Goal: Transaction & Acquisition: Purchase product/service

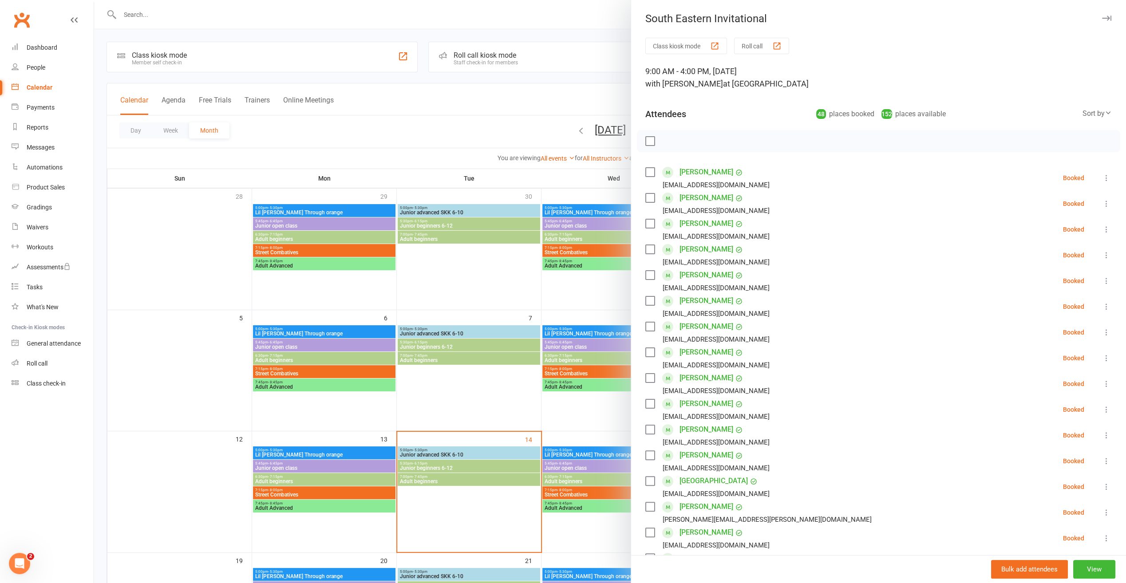
scroll to position [20, 0]
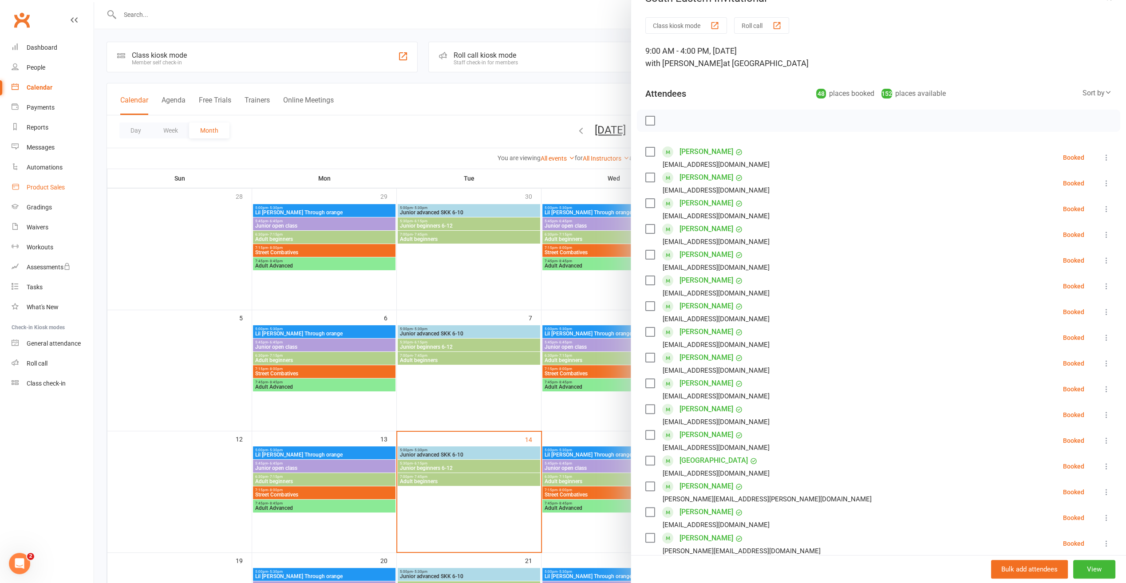
click at [47, 187] on div "Product Sales" at bounding box center [46, 187] width 38 height 7
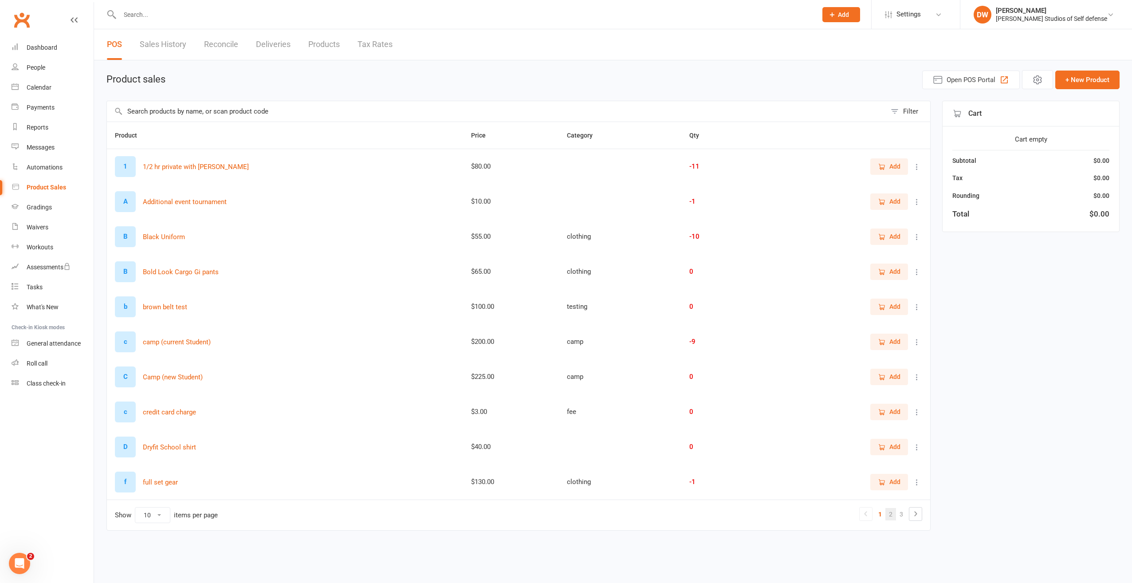
click at [894, 513] on link "2" at bounding box center [891, 514] width 11 height 12
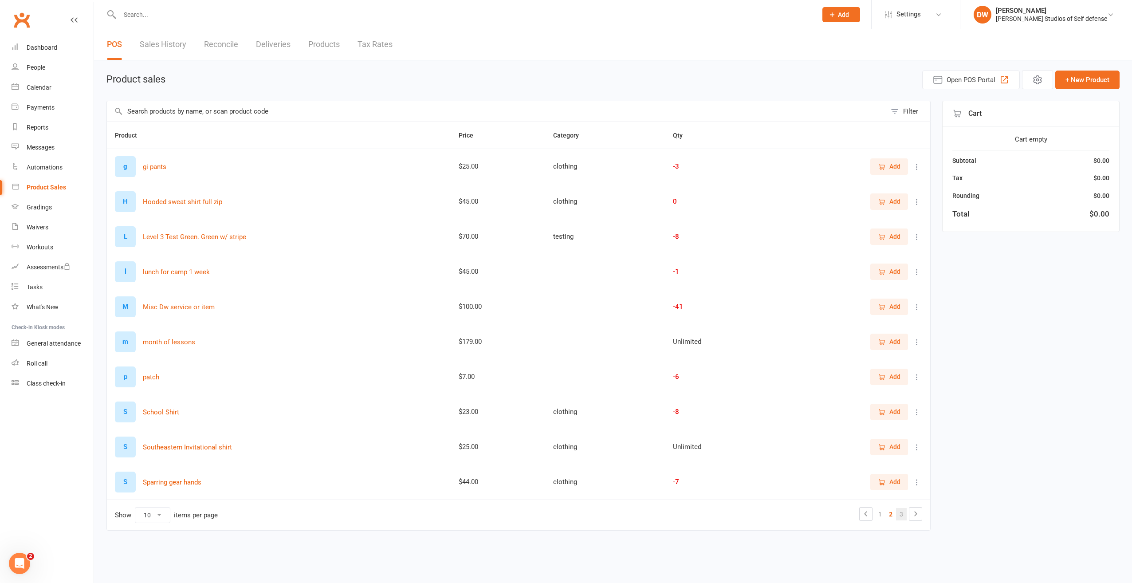
click at [903, 512] on link "3" at bounding box center [901, 514] width 11 height 12
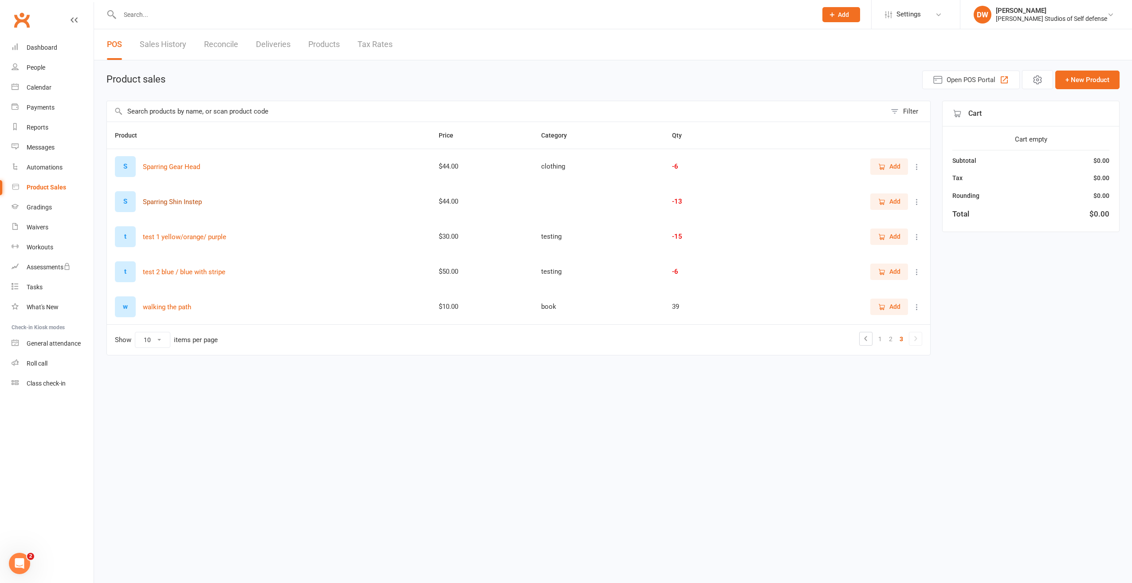
click at [169, 201] on button "Sparring Shin Instep" at bounding box center [172, 202] width 59 height 11
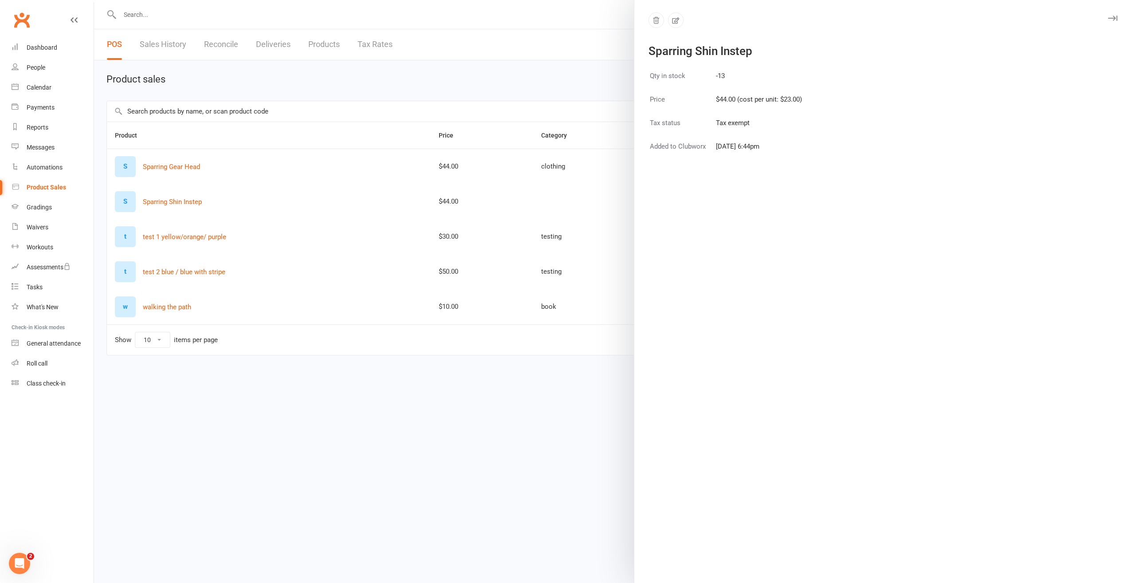
click at [592, 201] on div at bounding box center [613, 291] width 1038 height 583
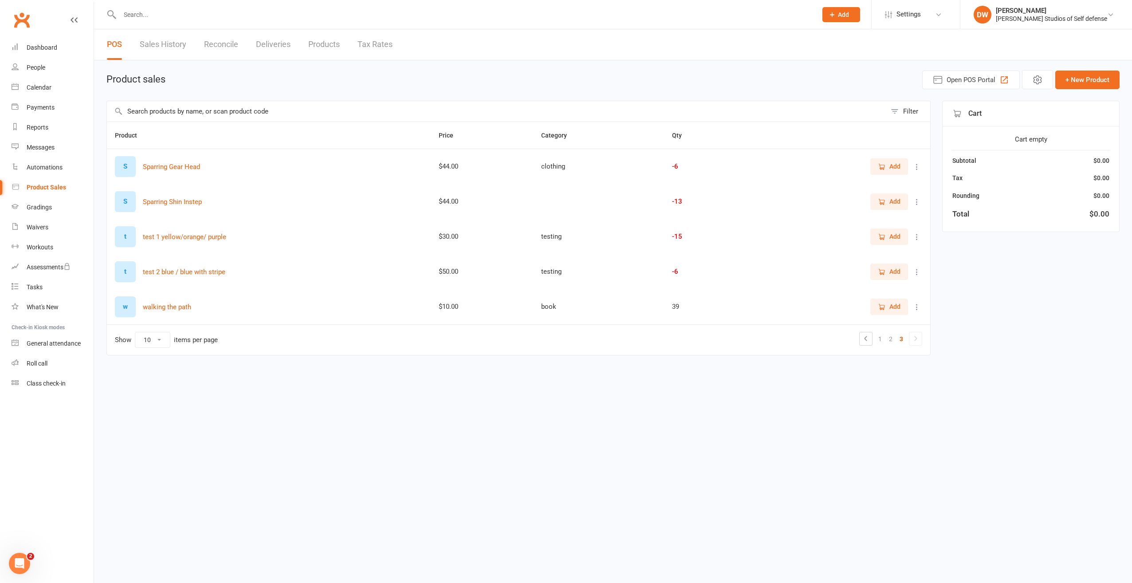
click at [893, 202] on span "Add" at bounding box center [895, 202] width 11 height 10
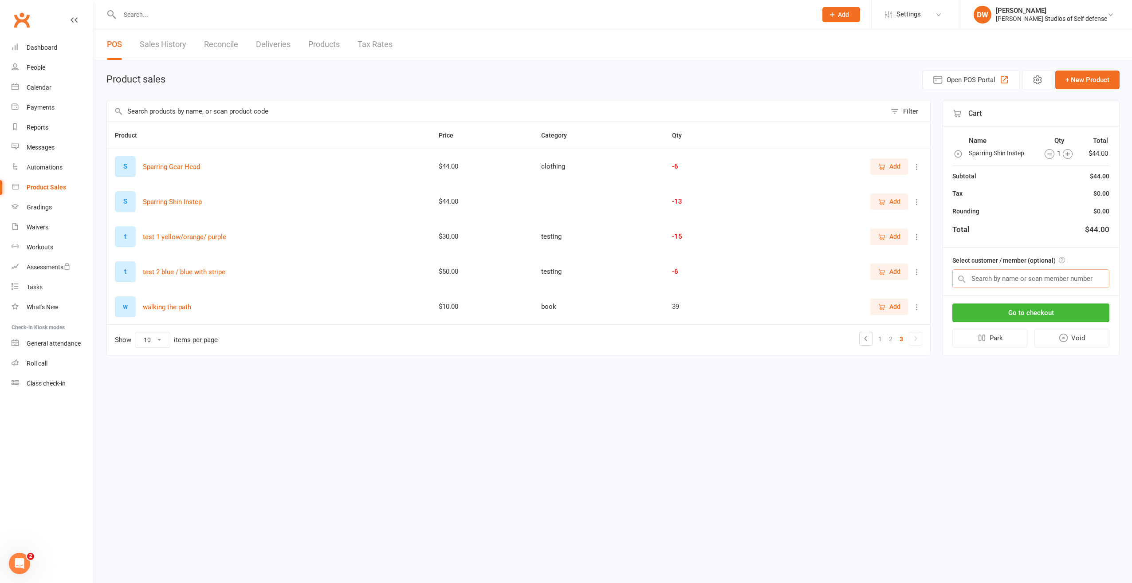
click at [979, 280] on input "text" at bounding box center [1031, 278] width 157 height 19
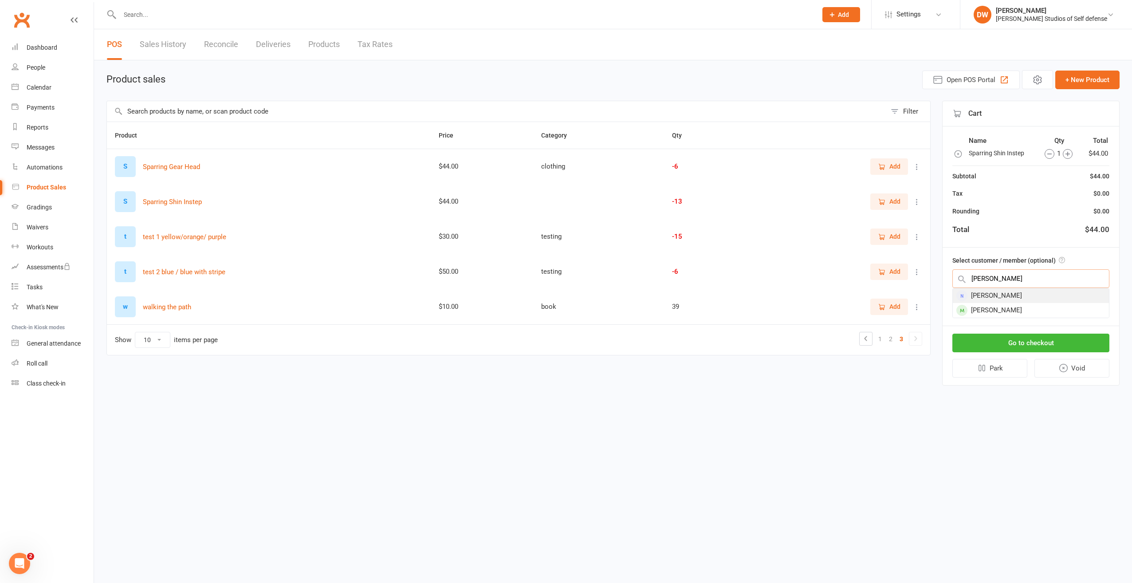
type input "[PERSON_NAME]"
click at [993, 295] on div "[PERSON_NAME]" at bounding box center [1031, 295] width 156 height 15
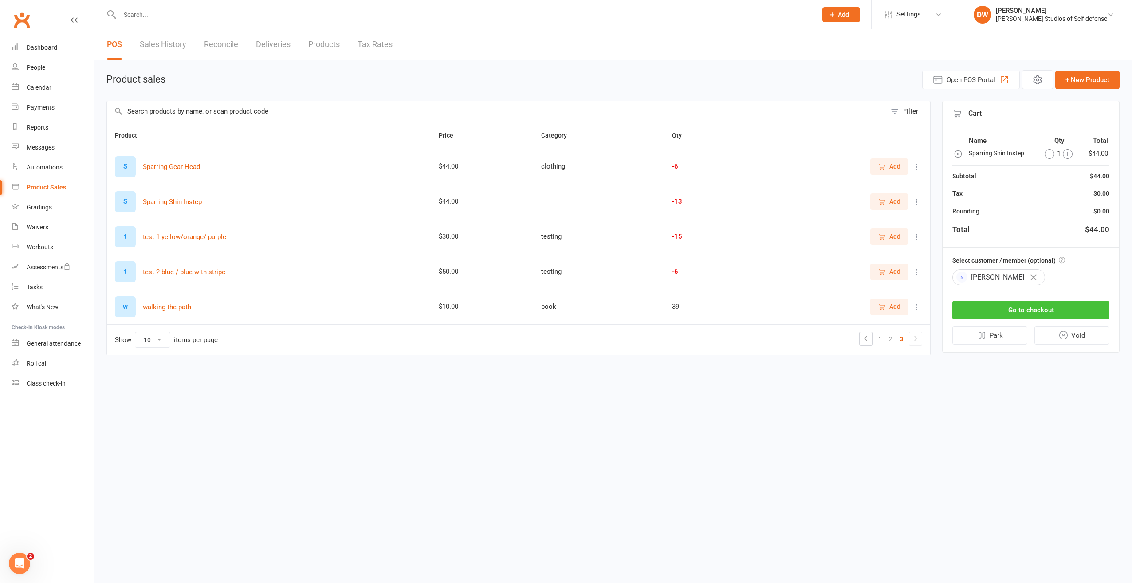
click at [1025, 309] on button "Go to checkout" at bounding box center [1031, 310] width 157 height 19
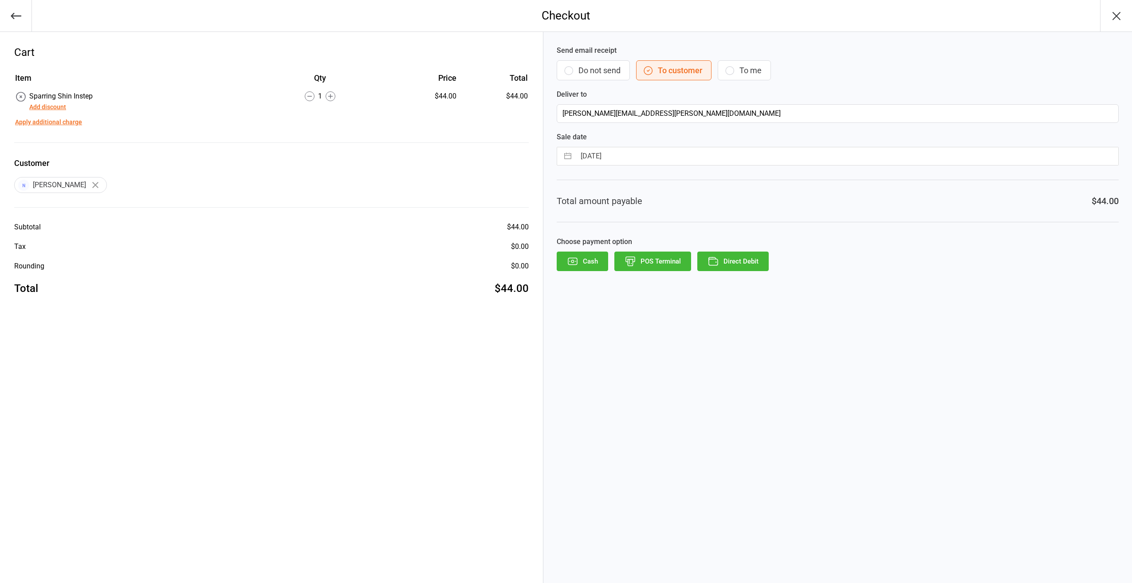
click at [57, 108] on button "Add discount" at bounding box center [47, 106] width 37 height 9
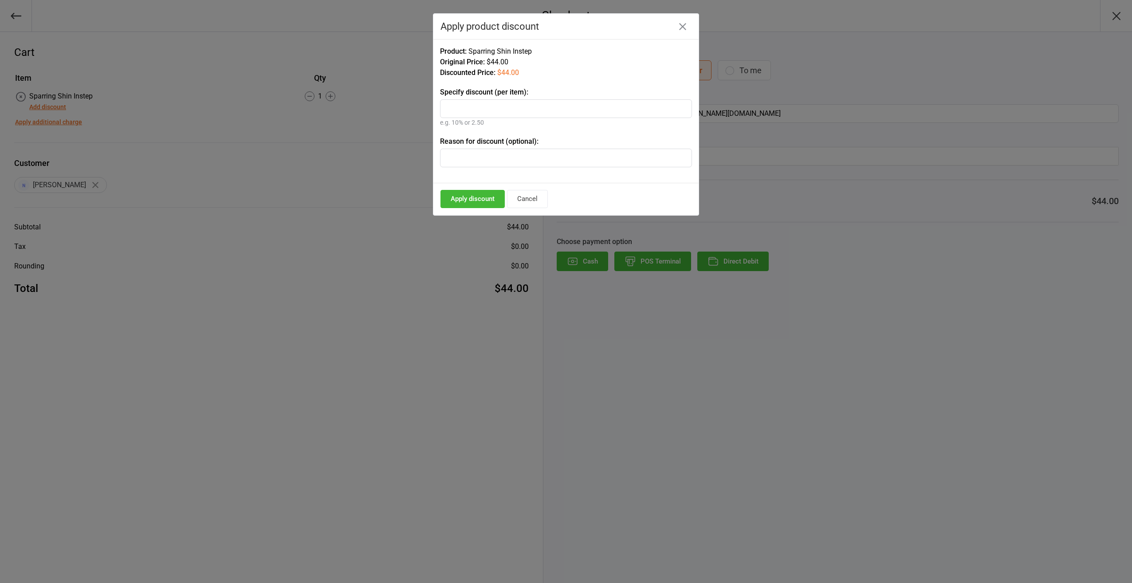
click at [449, 110] on input "text" at bounding box center [566, 108] width 252 height 19
type input "4.00"
click at [476, 197] on button "Apply discount" at bounding box center [473, 199] width 64 height 18
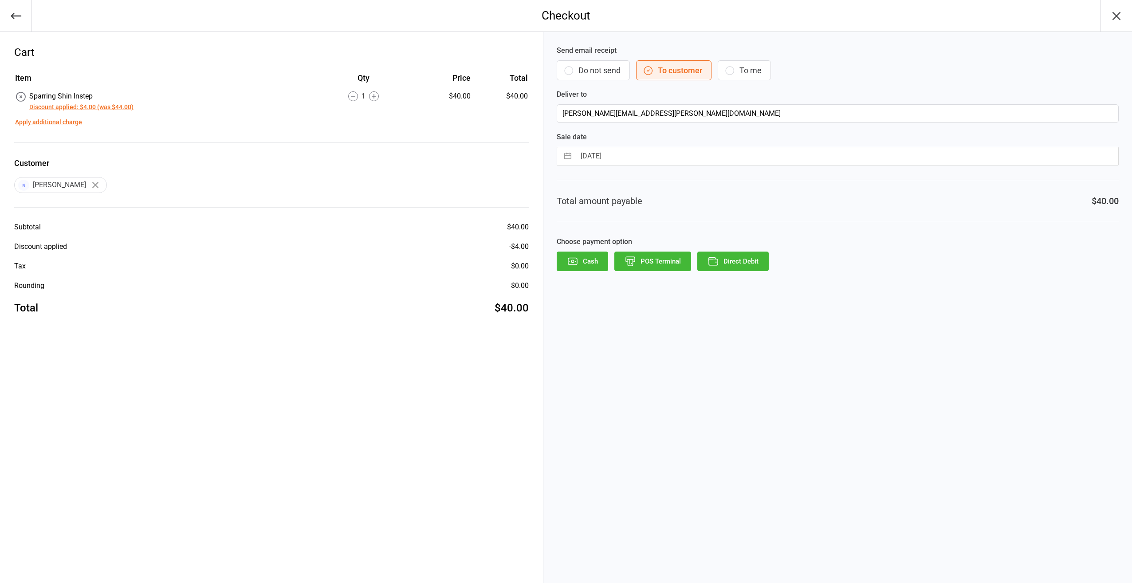
click at [751, 260] on button "Direct Debit" at bounding box center [732, 262] width 71 height 20
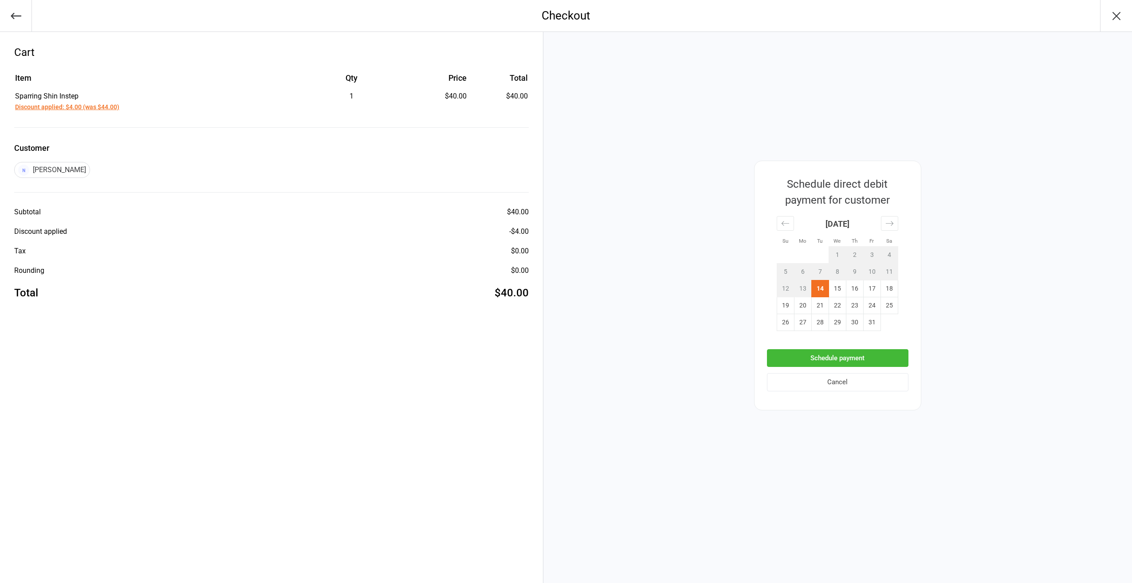
click at [841, 358] on button "Schedule payment" at bounding box center [838, 358] width 142 height 18
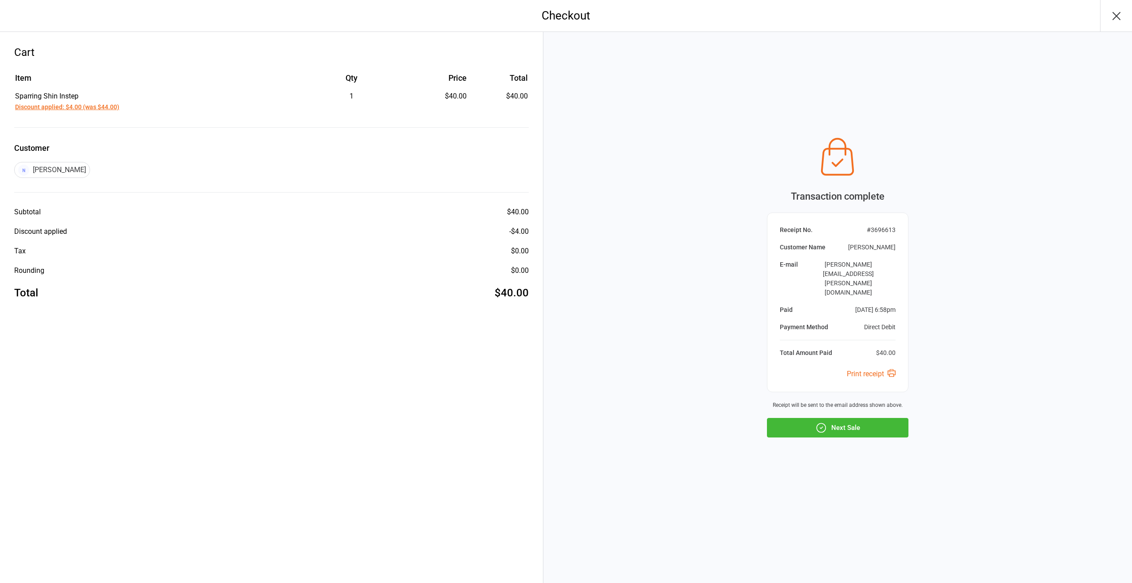
click at [1118, 16] on icon "button" at bounding box center [1116, 15] width 7 height 7
